Goal: Task Accomplishment & Management: Manage account settings

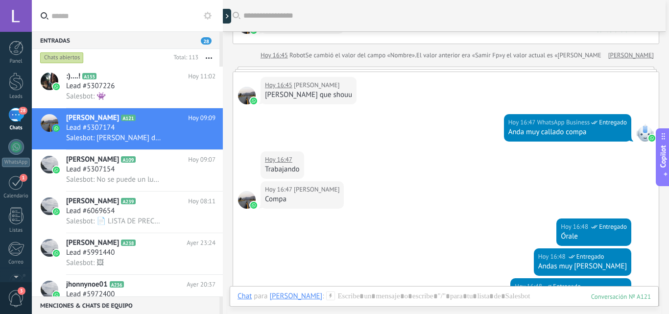
scroll to position [2009, 0]
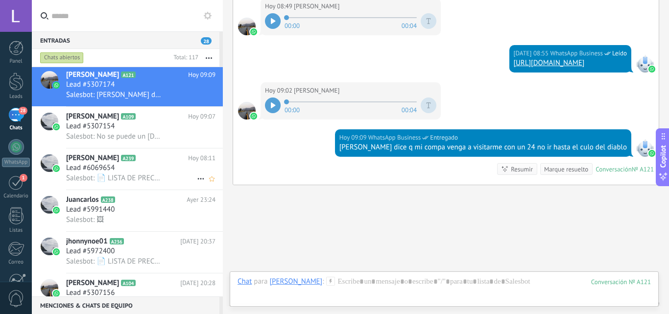
scroll to position [98, 0]
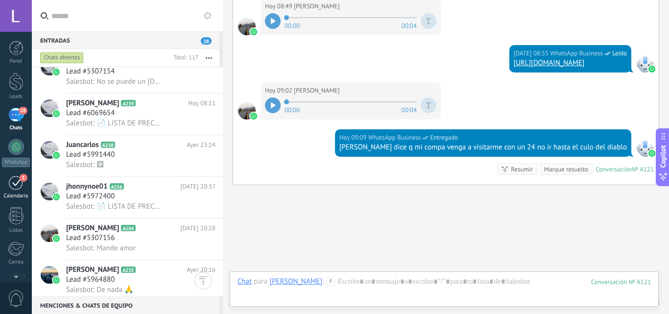
click at [5, 180] on link "1 Calendario" at bounding box center [16, 187] width 32 height 24
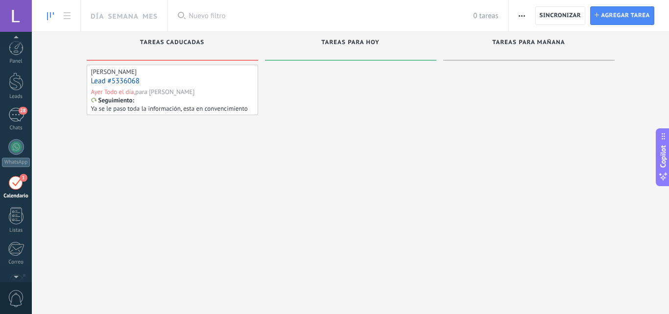
scroll to position [28, 0]
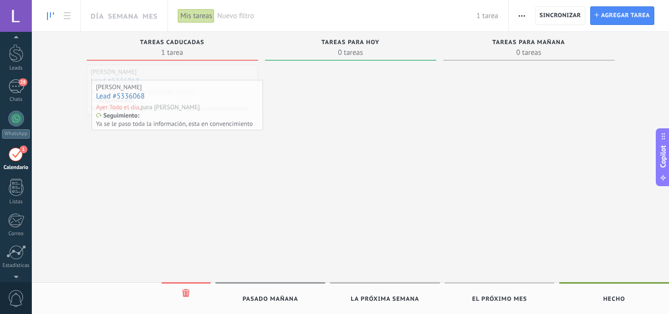
drag, startPoint x: 214, startPoint y: 93, endPoint x: 220, endPoint y: 108, distance: 16.5
